Goal: Task Accomplishment & Management: Manage account settings

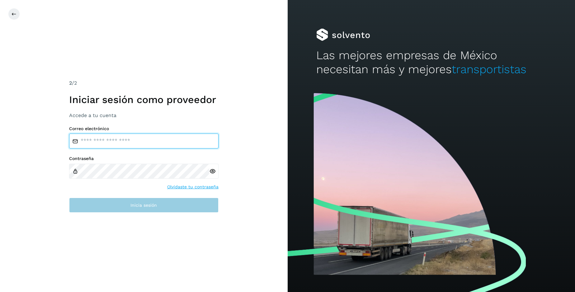
type input "**********"
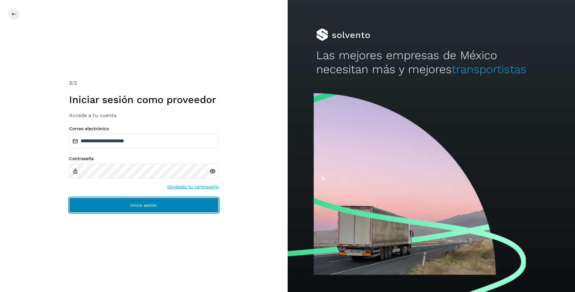
click at [151, 206] on span "Inicia sesión" at bounding box center [143, 205] width 26 height 4
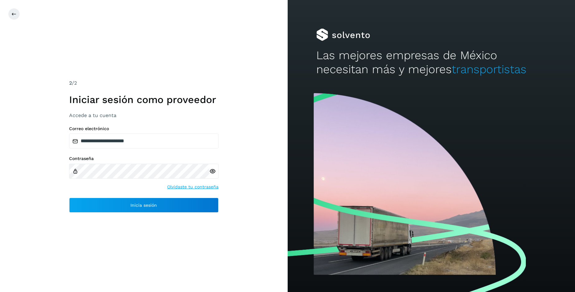
click at [211, 172] on icon at bounding box center [212, 171] width 7 height 7
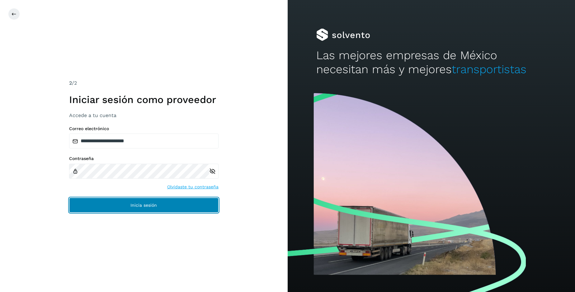
click at [116, 209] on button "Inicia sesión" at bounding box center [143, 205] width 149 height 15
click at [190, 209] on button "Inicia sesión" at bounding box center [143, 205] width 149 height 15
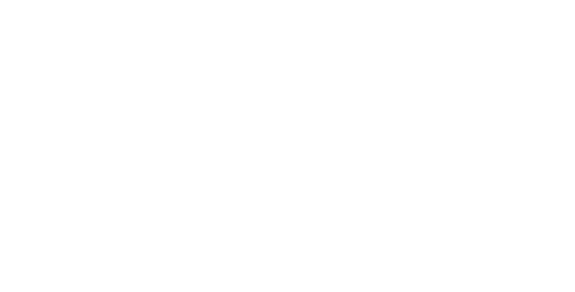
drag, startPoint x: 108, startPoint y: 59, endPoint x: 97, endPoint y: 62, distance: 11.6
click at [108, 59] on div at bounding box center [287, 146] width 575 height 292
